Goal: Task Accomplishment & Management: Use online tool/utility

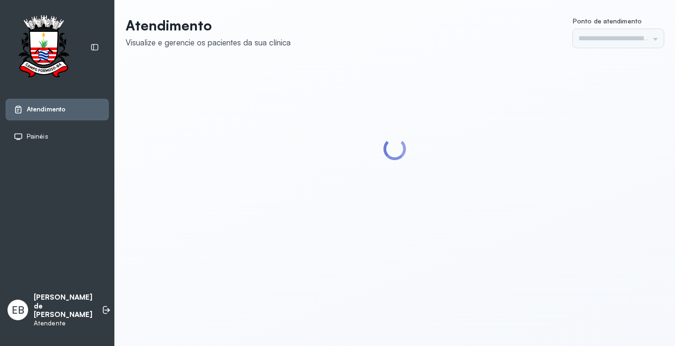
type input "*********"
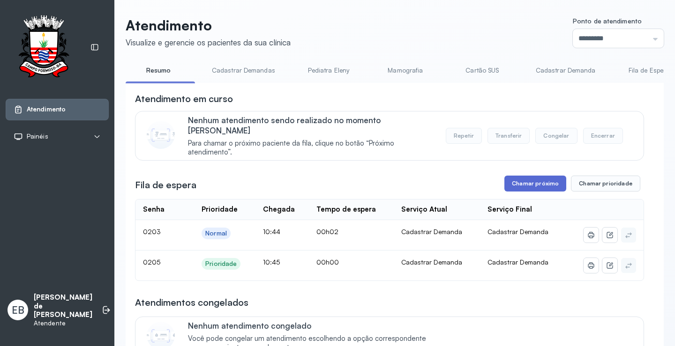
click at [528, 177] on button "Chamar próximo" at bounding box center [535, 184] width 62 height 16
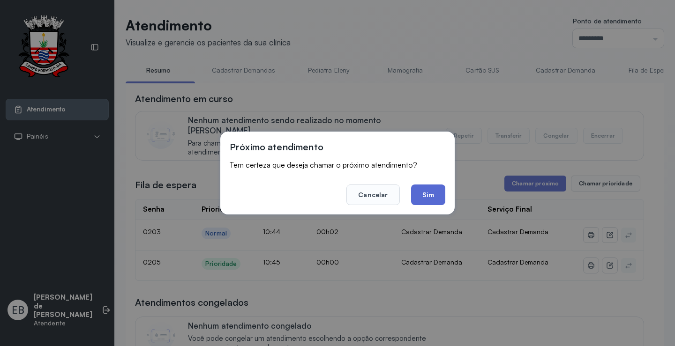
click at [429, 193] on button "Sim" at bounding box center [428, 195] width 34 height 21
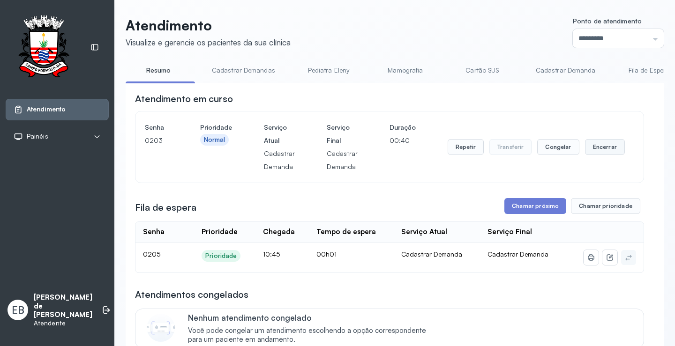
click at [596, 151] on button "Encerrar" at bounding box center [605, 147] width 40 height 16
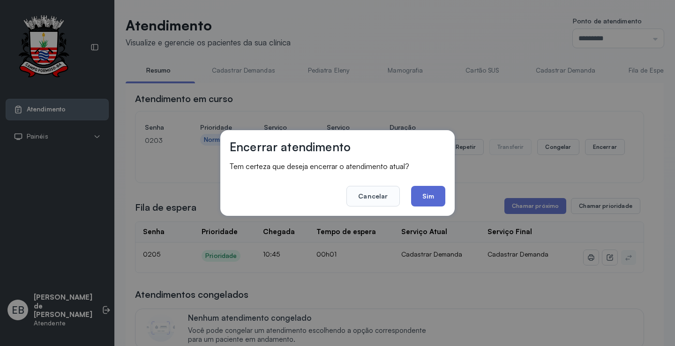
click at [434, 196] on button "Sim" at bounding box center [428, 196] width 34 height 21
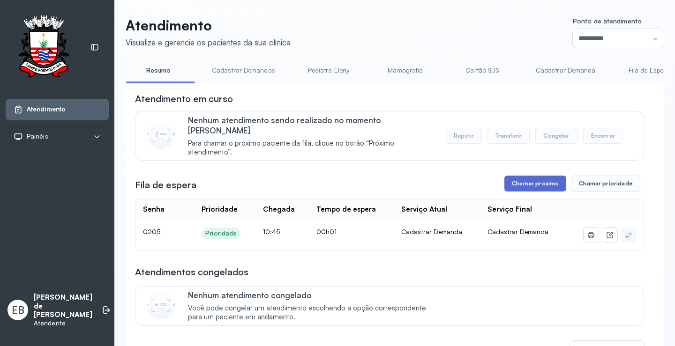
click at [535, 176] on button "Chamar próximo" at bounding box center [535, 184] width 62 height 16
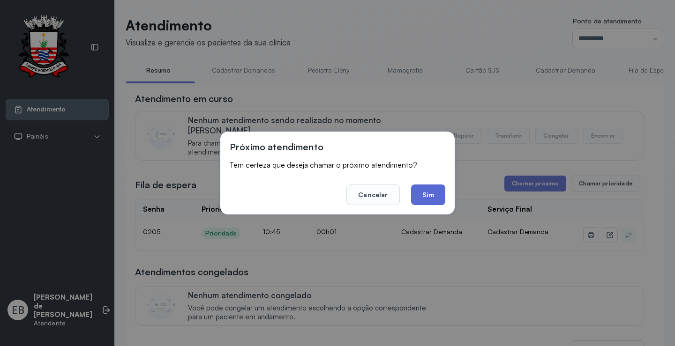
click at [432, 192] on button "Sim" at bounding box center [428, 195] width 34 height 21
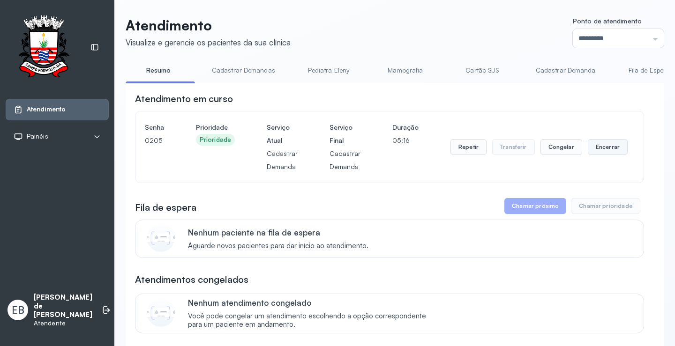
click at [591, 149] on button "Encerrar" at bounding box center [607, 147] width 40 height 16
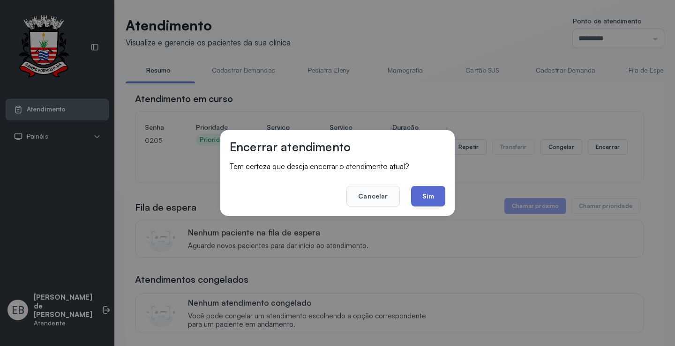
click at [429, 201] on button "Sim" at bounding box center [428, 196] width 34 height 21
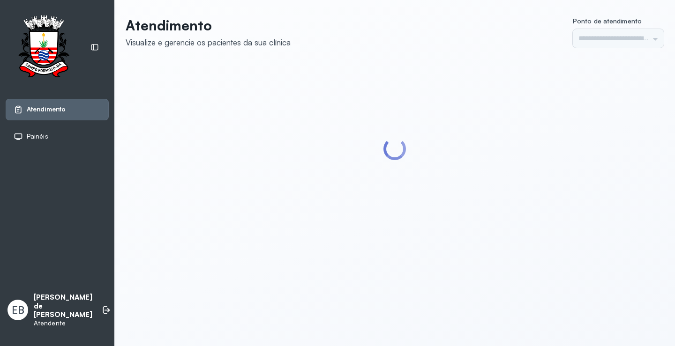
type input "*********"
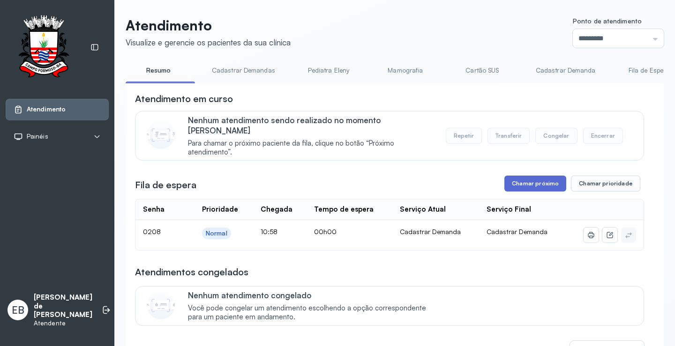
click at [541, 177] on button "Chamar próximo" at bounding box center [535, 184] width 62 height 16
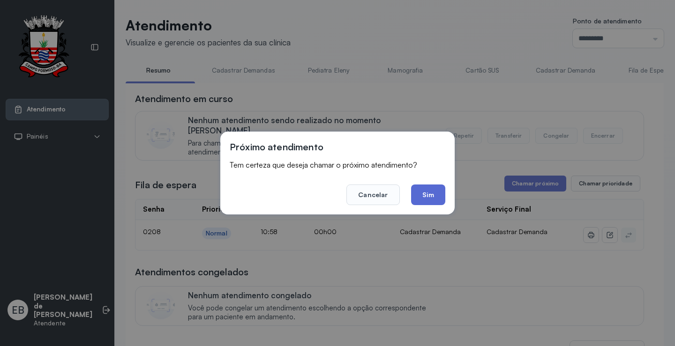
click at [435, 195] on button "Sim" at bounding box center [428, 195] width 34 height 21
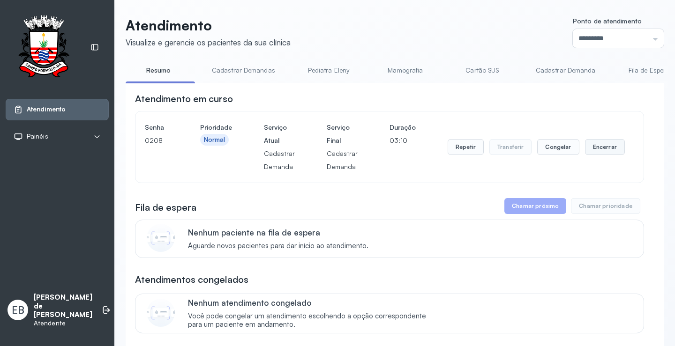
click at [599, 149] on button "Encerrar" at bounding box center [605, 147] width 40 height 16
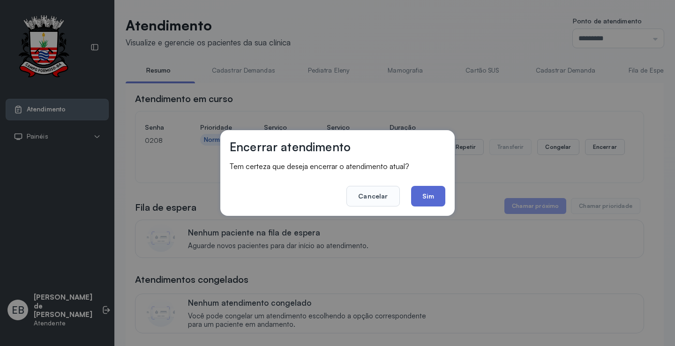
click at [443, 196] on button "Sim" at bounding box center [428, 196] width 34 height 21
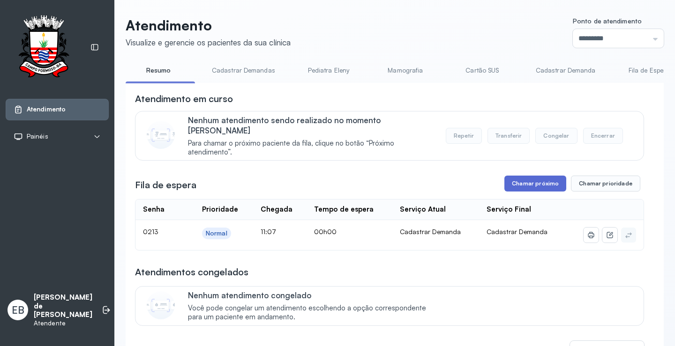
click at [551, 177] on button "Chamar próximo" at bounding box center [535, 184] width 62 height 16
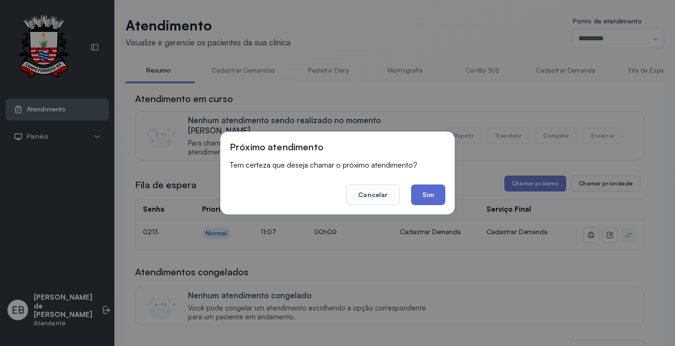
click at [433, 194] on button "Sim" at bounding box center [428, 195] width 34 height 21
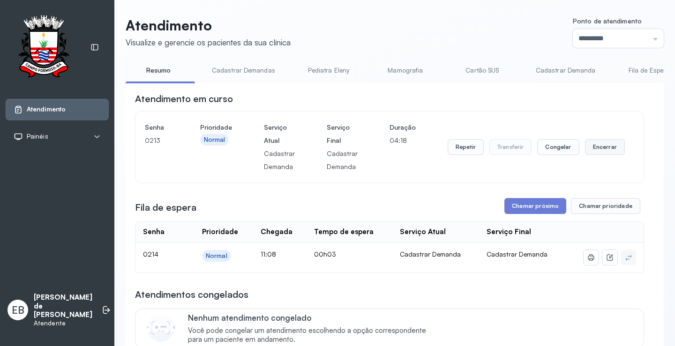
click at [601, 153] on button "Encerrar" at bounding box center [605, 147] width 40 height 16
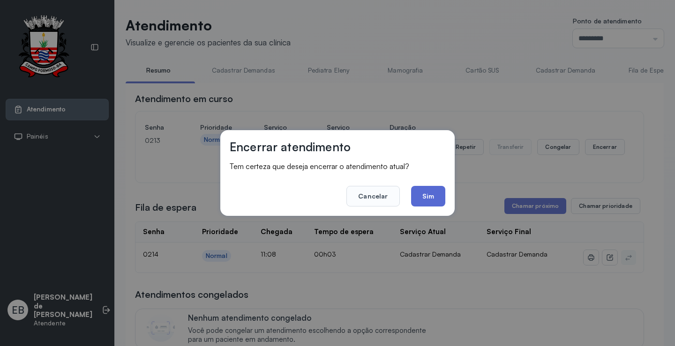
click at [430, 196] on button "Sim" at bounding box center [428, 196] width 34 height 21
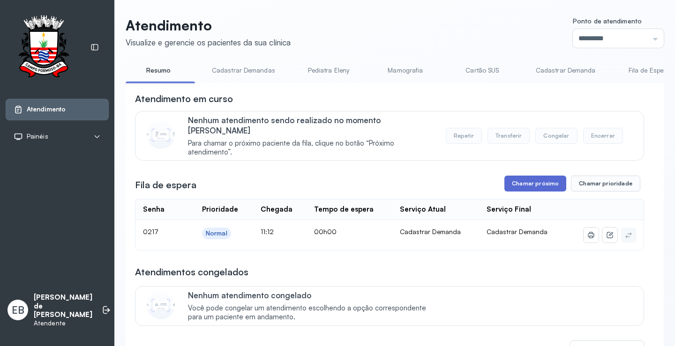
click at [543, 176] on button "Chamar próximo" at bounding box center [535, 184] width 62 height 16
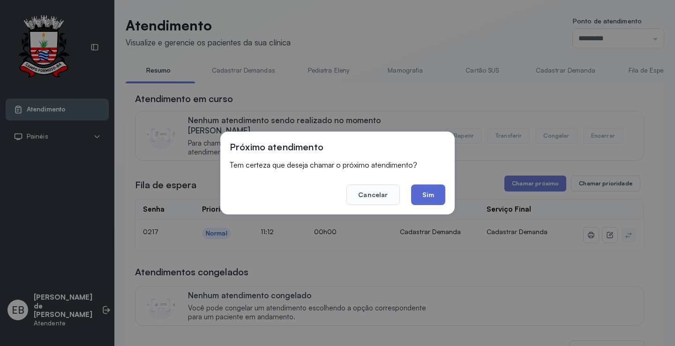
click at [431, 194] on button "Sim" at bounding box center [428, 195] width 34 height 21
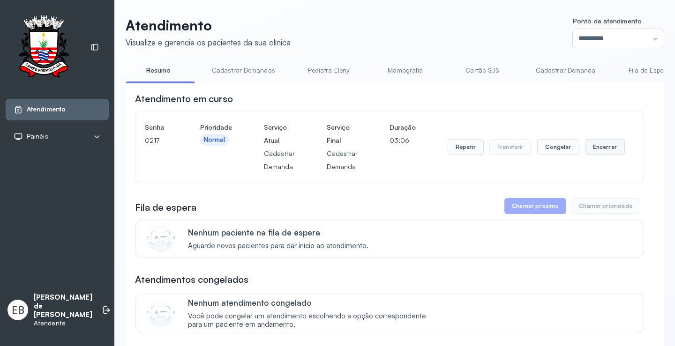
click at [603, 144] on button "Encerrar" at bounding box center [605, 147] width 40 height 16
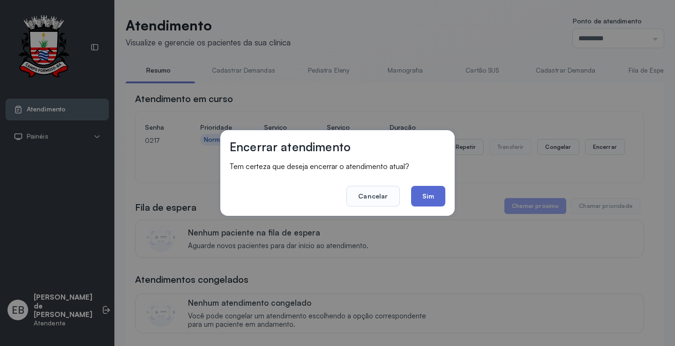
click at [430, 195] on button "Sim" at bounding box center [428, 196] width 34 height 21
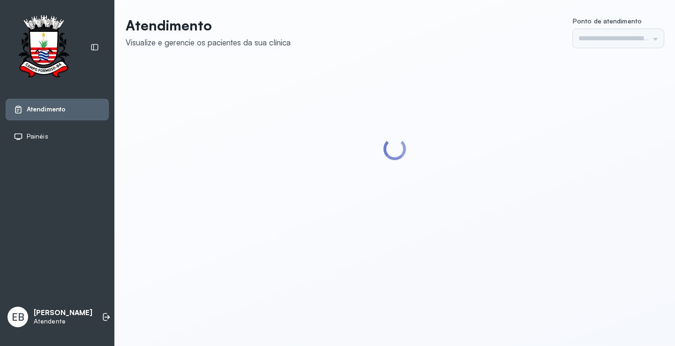
type input "*********"
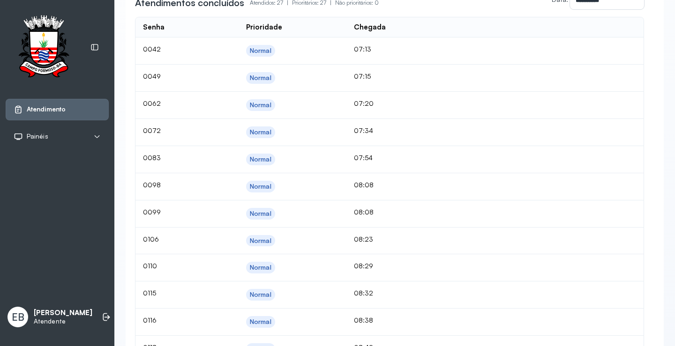
scroll to position [281, 0]
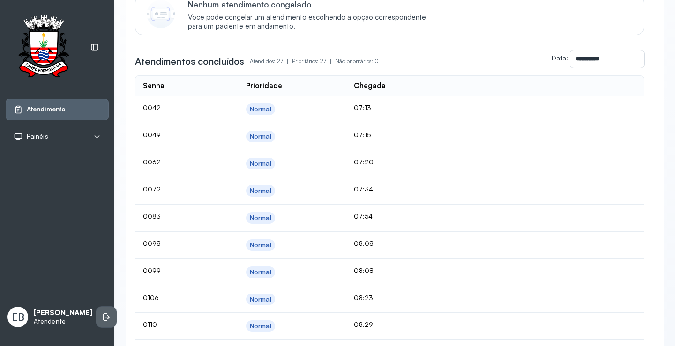
click at [96, 312] on li at bounding box center [106, 317] width 21 height 21
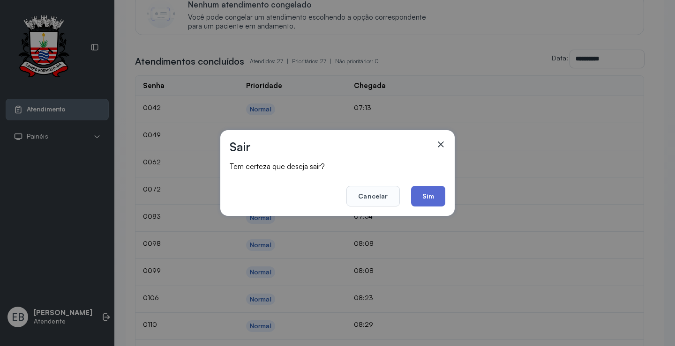
click at [432, 200] on button "Sim" at bounding box center [428, 196] width 34 height 21
